Goal: Register for event/course

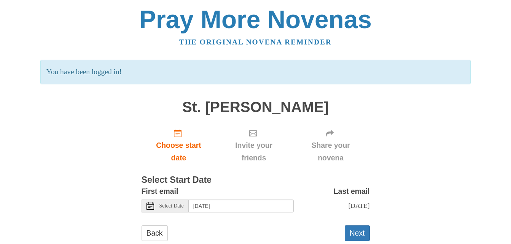
scroll to position [19, 0]
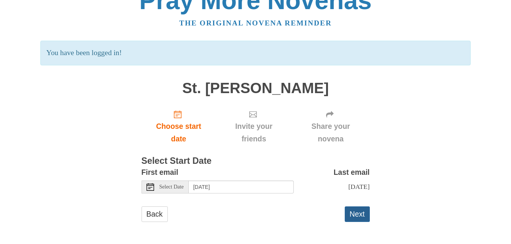
click at [360, 213] on button "Next" at bounding box center [357, 215] width 25 height 16
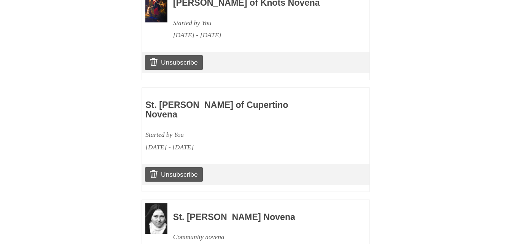
scroll to position [1092, 0]
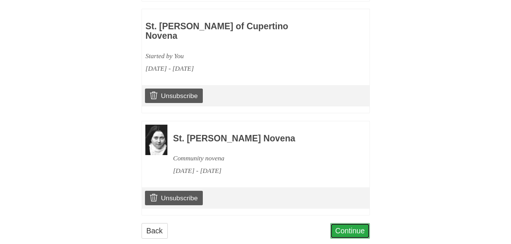
click at [340, 223] on link "Continue" at bounding box center [350, 231] width 40 height 16
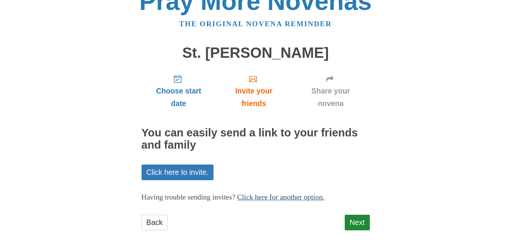
scroll to position [27, 0]
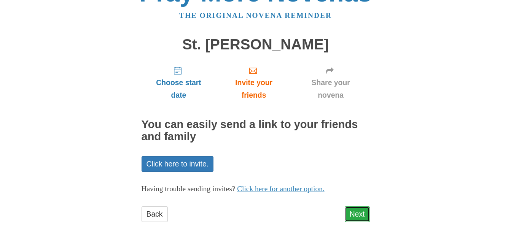
click at [357, 213] on link "Next" at bounding box center [357, 215] width 25 height 16
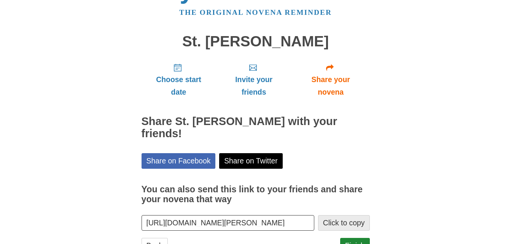
scroll to position [61, 0]
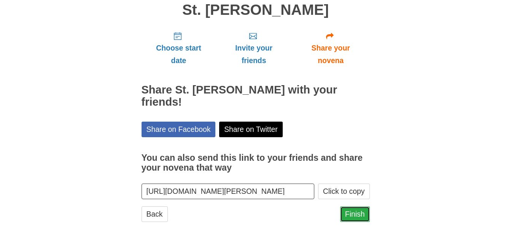
click at [351, 213] on link "Finish" at bounding box center [355, 215] width 30 height 16
